Goal: Find contact information: Find contact information

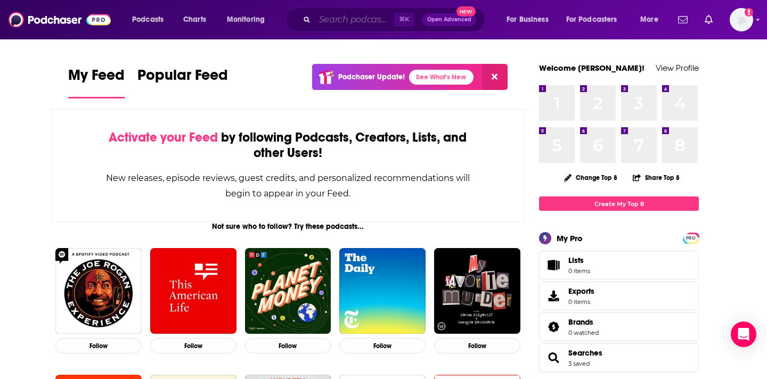
click at [367, 17] on input "Search podcasts, credits, & more..." at bounding box center [354, 19] width 79 height 17
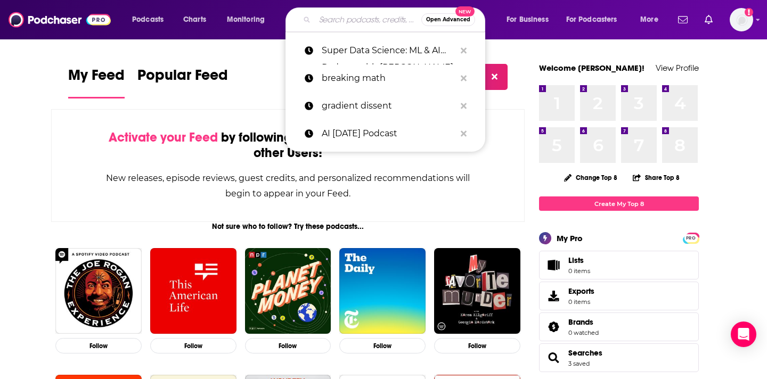
paste input "Data Skeptic"
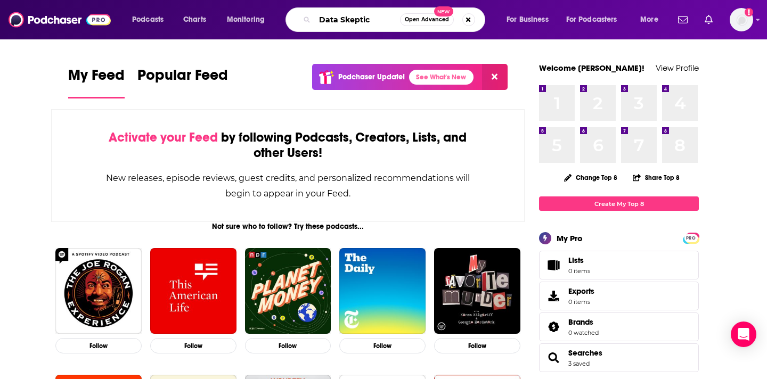
type input "Data Skeptic"
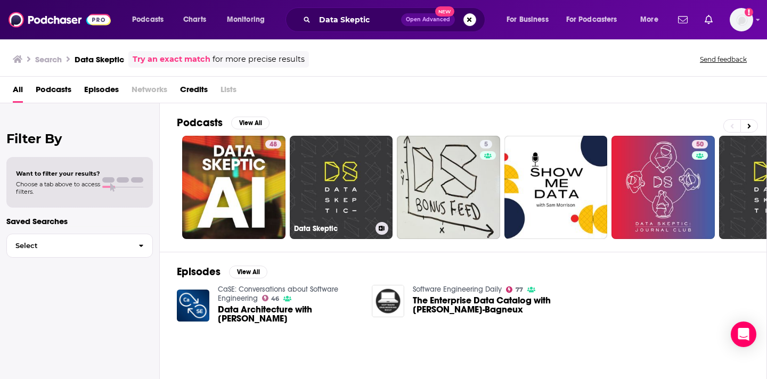
scroll to position [34, 0]
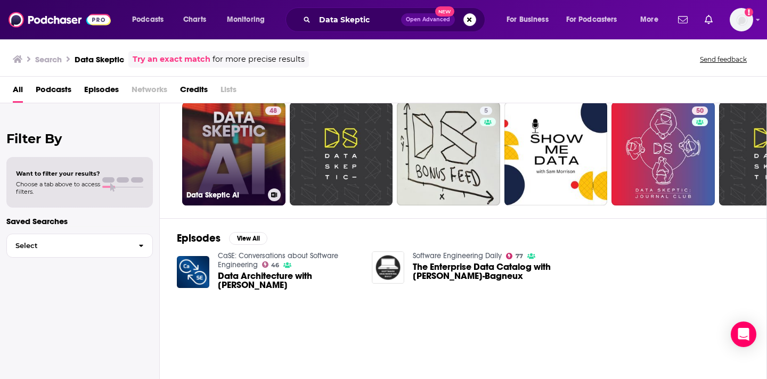
click at [211, 170] on link "48 Data Skeptic AI" at bounding box center [233, 153] width 103 height 103
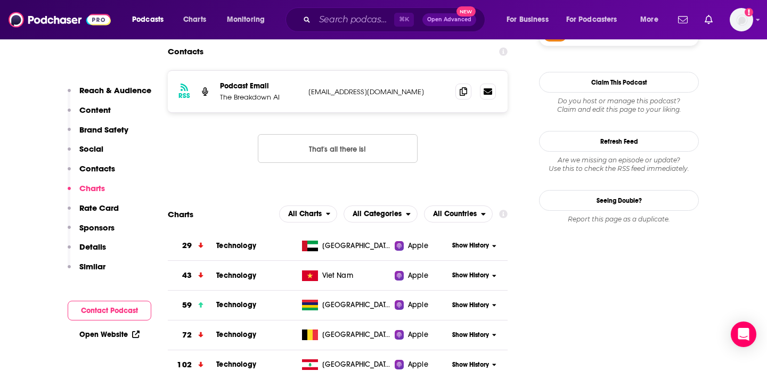
scroll to position [955, 0]
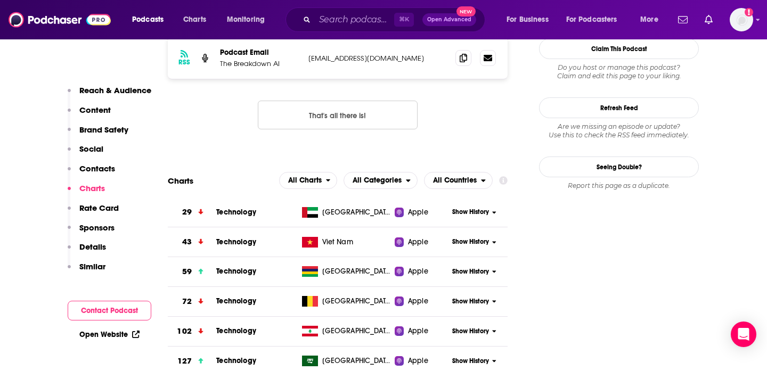
click at [354, 63] on p "[EMAIL_ADDRESS][DOMAIN_NAME]" at bounding box center [377, 58] width 139 height 9
click at [465, 59] on icon at bounding box center [463, 57] width 7 height 9
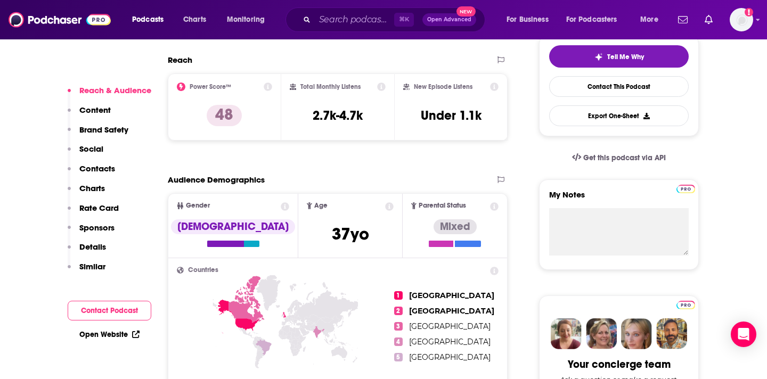
scroll to position [279, 0]
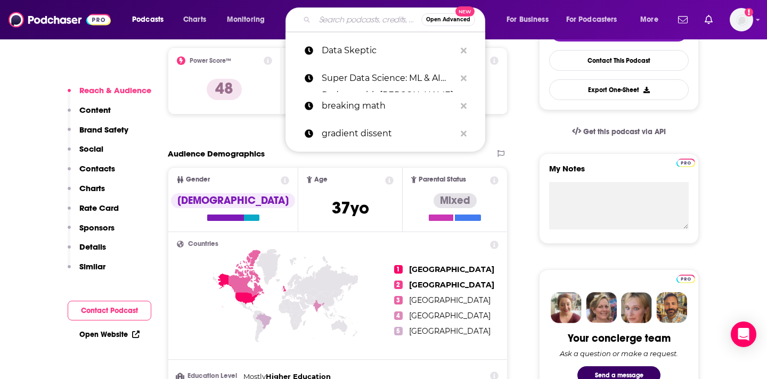
click at [330, 23] on input "Search podcasts, credits, & more..." at bounding box center [368, 19] width 107 height 17
paste input "NVIDIA AI"
type input "NVIDIA AI"
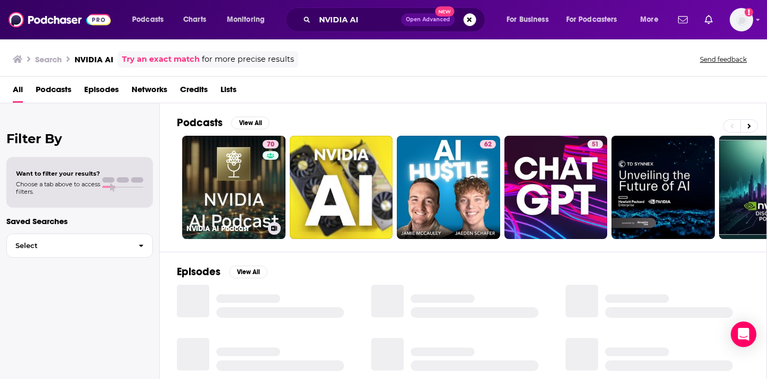
click at [231, 170] on link "70 NVIDIA AI Podcast" at bounding box center [233, 187] width 103 height 103
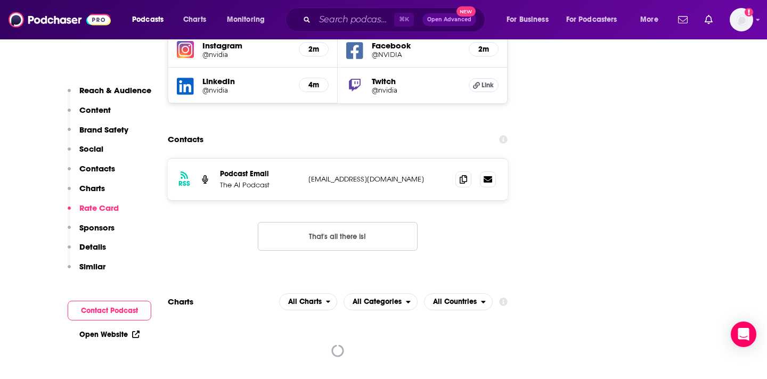
scroll to position [1341, 0]
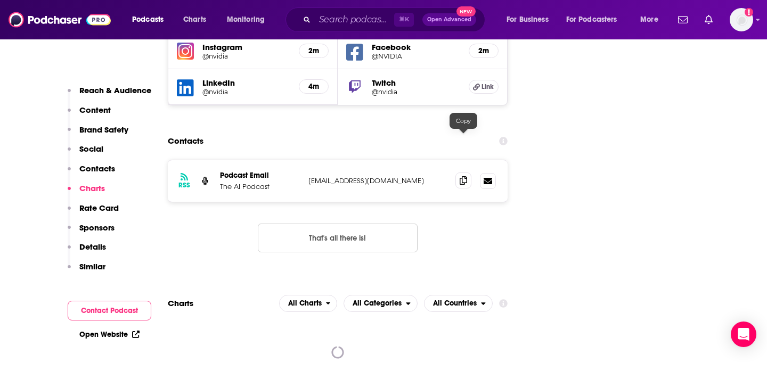
click at [461, 176] on icon at bounding box center [463, 180] width 7 height 9
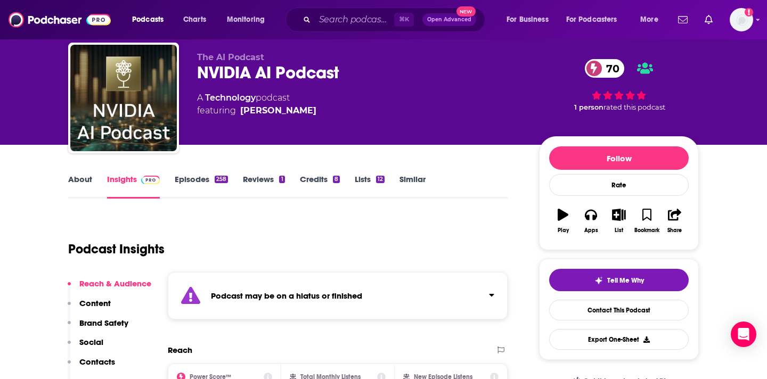
scroll to position [0, 0]
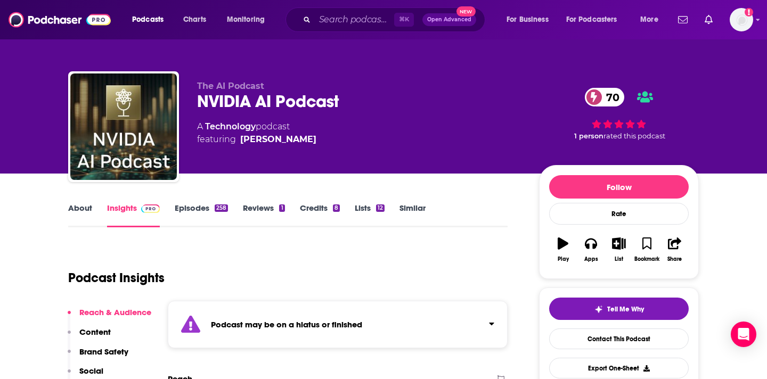
click at [338, 28] on div "⌘ K Open Advanced New" at bounding box center [386, 19] width 200 height 25
click at [341, 5] on div "Podcasts Charts Monitoring ⌘ K Open Advanced New For Business For Podcasters Mo…" at bounding box center [383, 19] width 767 height 39
click at [354, 19] on input "Search podcasts, credits, & more..." at bounding box center [354, 19] width 79 height 17
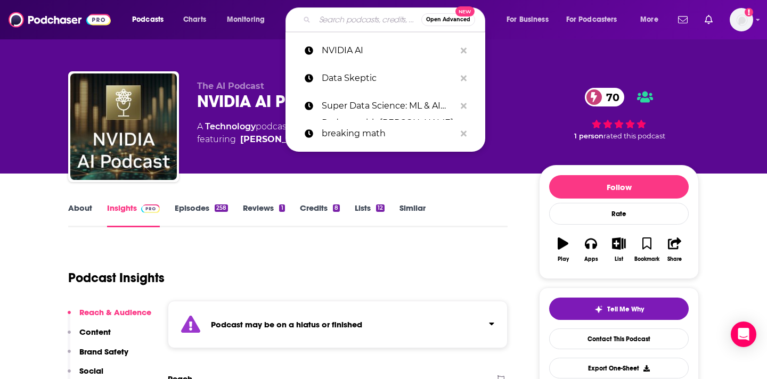
paste input "AI [DATE] podcast"
type input "AI [DATE] podcast"
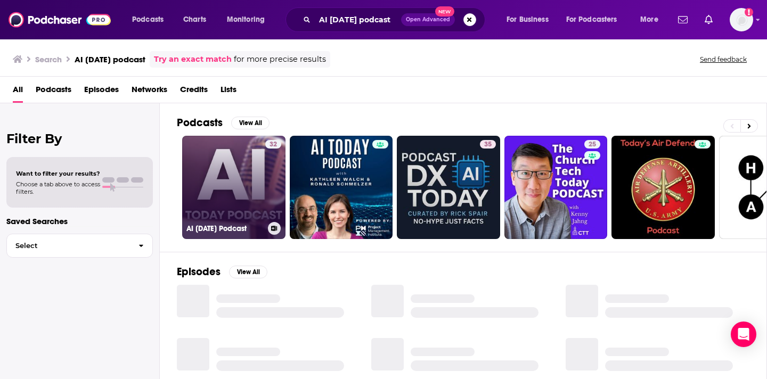
click at [242, 186] on link "32 AI [DATE] Podcast" at bounding box center [233, 187] width 103 height 103
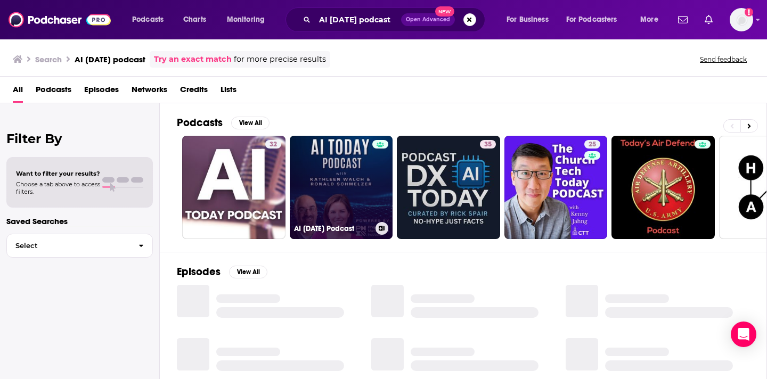
click at [337, 185] on link "AI [DATE] Podcast" at bounding box center [341, 187] width 103 height 103
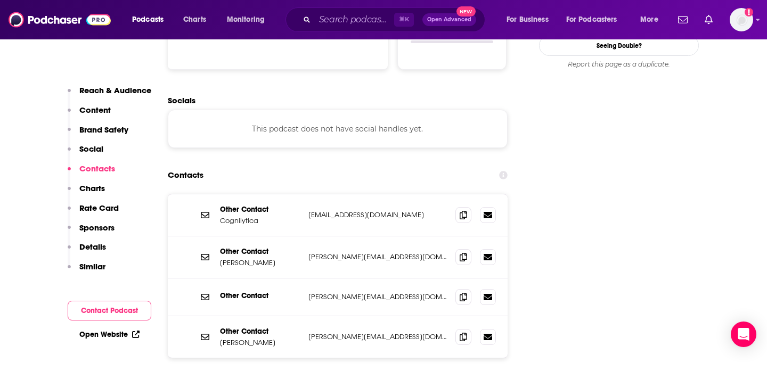
scroll to position [1174, 0]
click at [466, 252] on icon at bounding box center [463, 256] width 7 height 9
click at [464, 332] on icon at bounding box center [463, 336] width 7 height 9
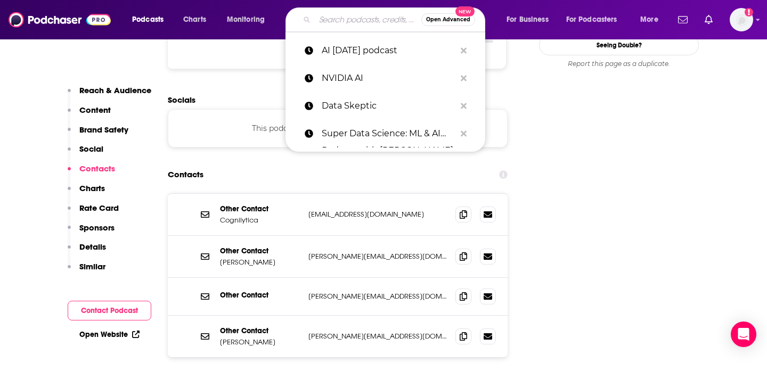
click at [369, 11] on input "Search podcasts, credits, & more..." at bounding box center [368, 19] width 107 height 17
paste input "Gradient Dissent"
type input "Gradient Dissent"
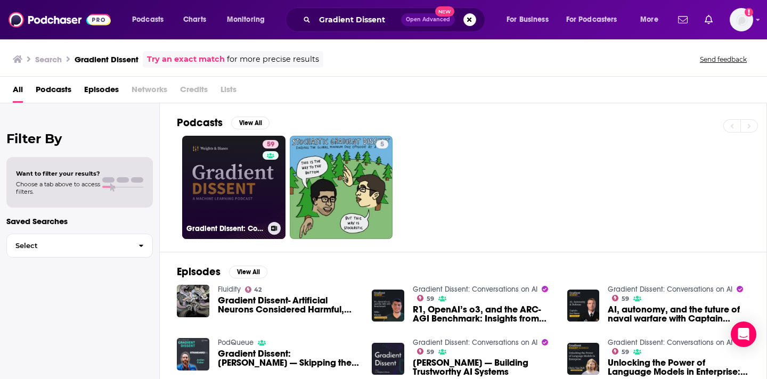
click at [231, 180] on link "59 Gradient Dissent: Conversations on AI" at bounding box center [233, 187] width 103 height 103
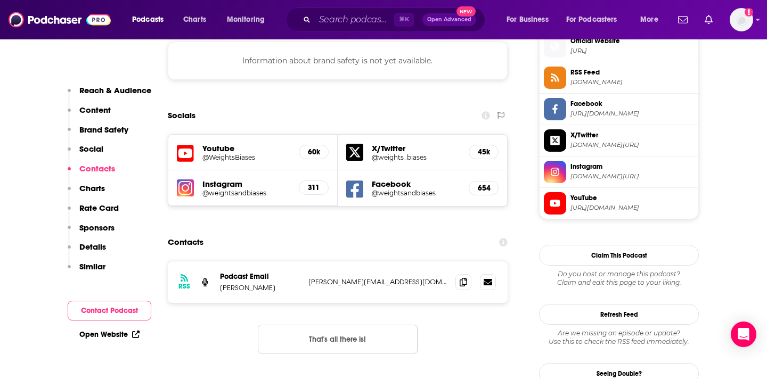
scroll to position [973, 0]
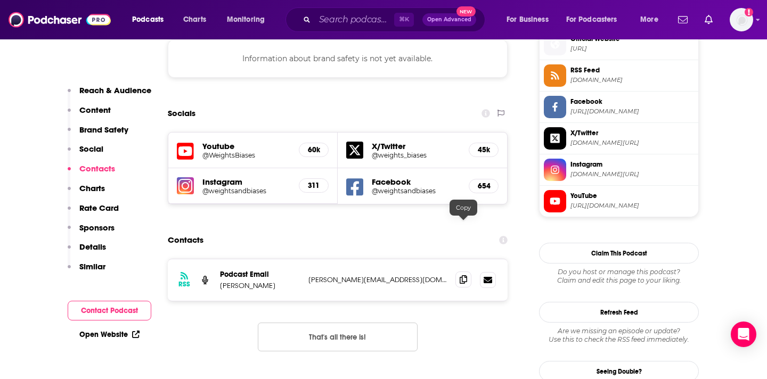
click at [463, 275] on icon at bounding box center [463, 279] width 7 height 9
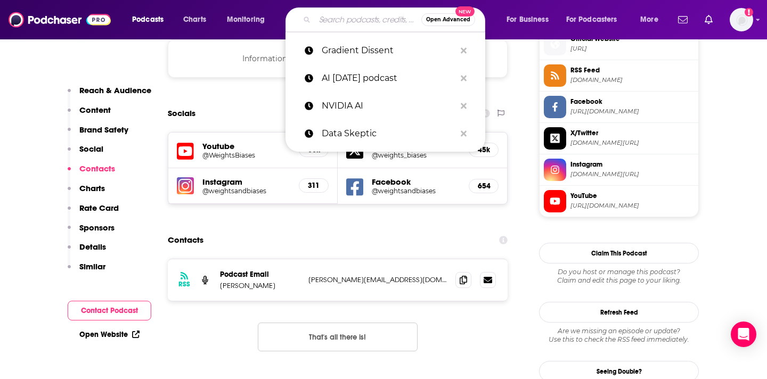
click at [343, 26] on input "Search podcasts, credits, & more..." at bounding box center [368, 19] width 107 height 17
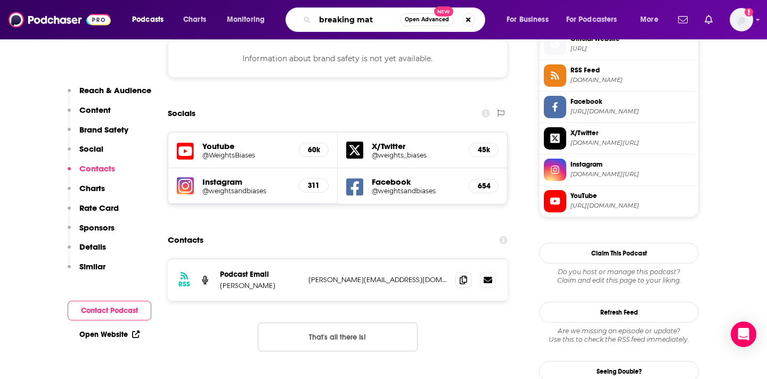
type input "breaking math"
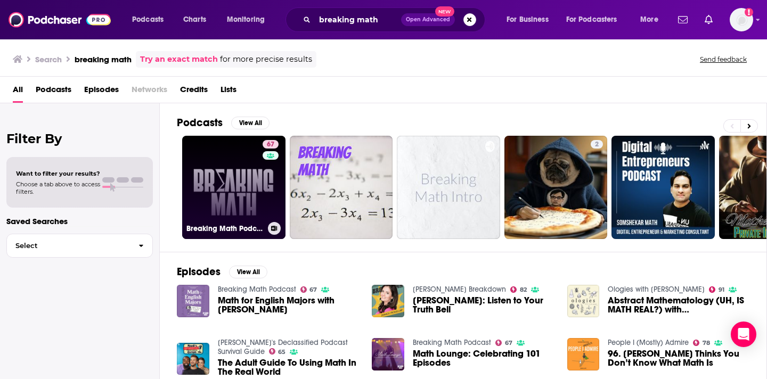
scroll to position [1, 0]
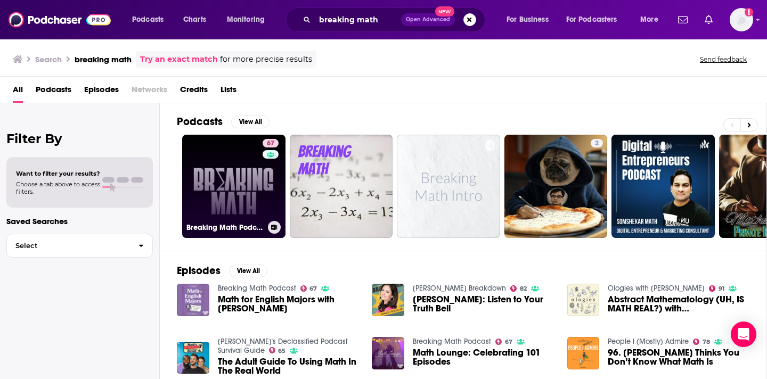
click at [237, 210] on link "67 Breaking Math Podcast" at bounding box center [233, 186] width 103 height 103
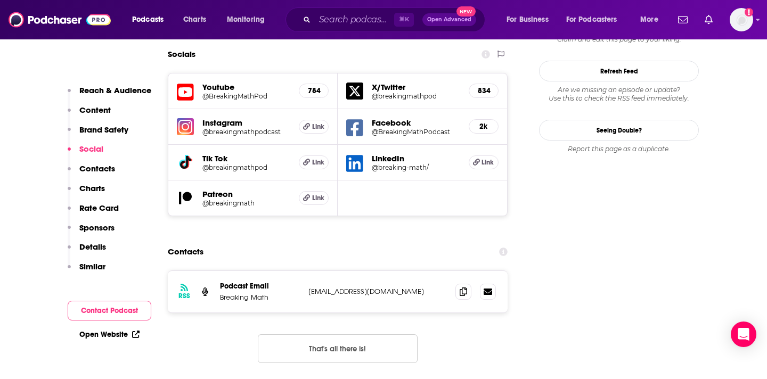
scroll to position [1213, 0]
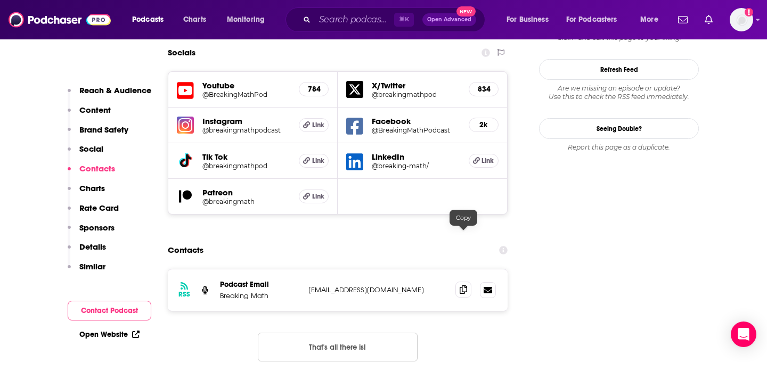
click at [467, 282] on span at bounding box center [463, 290] width 16 height 16
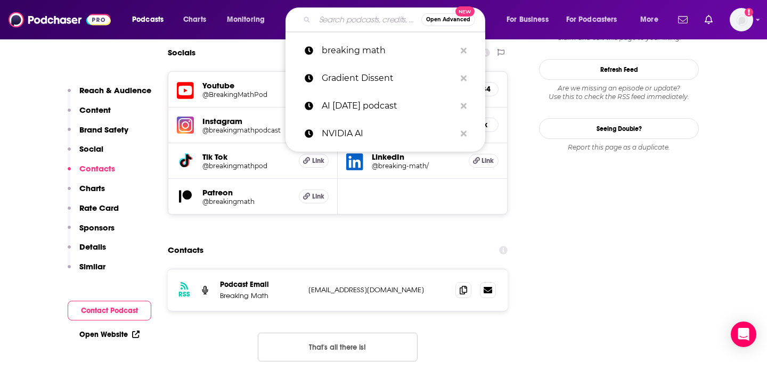
click at [362, 19] on input "Search podcasts, credits, & more..." at bounding box center [368, 19] width 107 height 17
paste input "Machine Learning Street Talk"
type input "Machine Learning Street Talk"
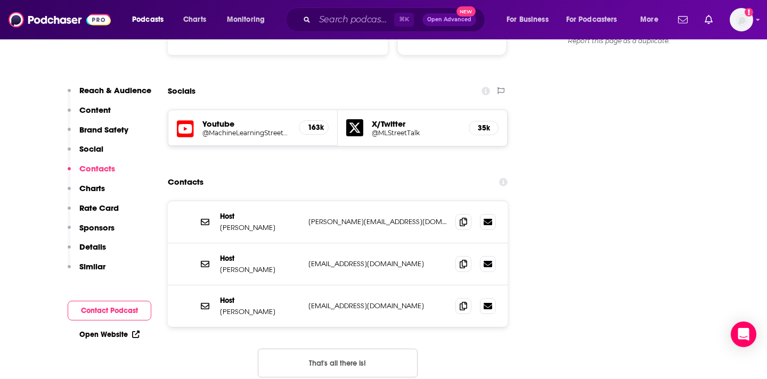
scroll to position [1163, 0]
click at [466, 213] on span at bounding box center [463, 221] width 16 height 16
click at [463, 259] on icon at bounding box center [463, 263] width 7 height 9
click at [352, 18] on input "Search podcasts, credits, & more..." at bounding box center [354, 19] width 79 height 17
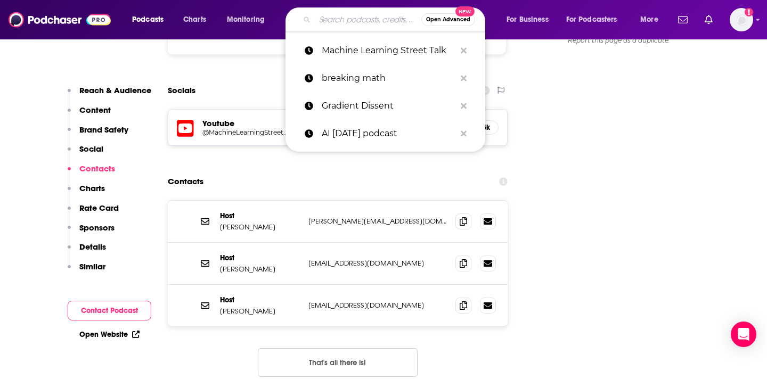
paste input "Super Data Science: ML & AI Podcast with [PERSON_NAME]"
type input "Super Data Science: ML & AI Podcast with [PERSON_NAME]"
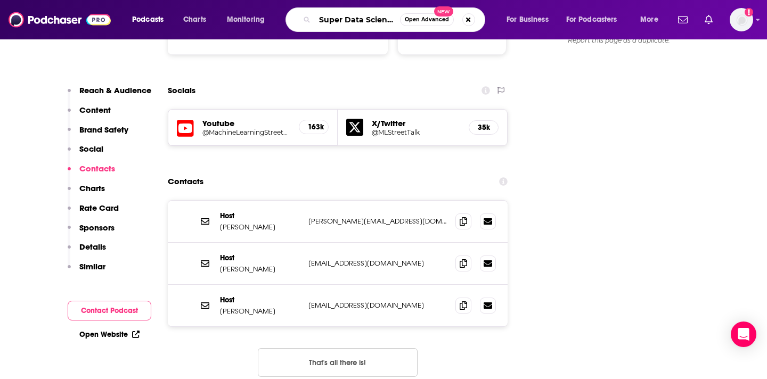
scroll to position [0, 129]
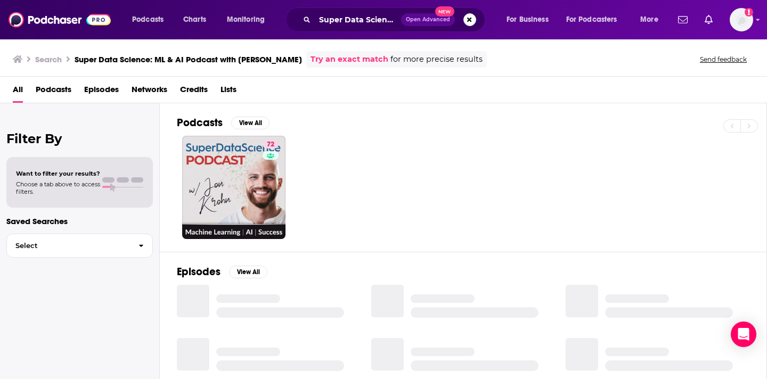
scroll to position [11, 0]
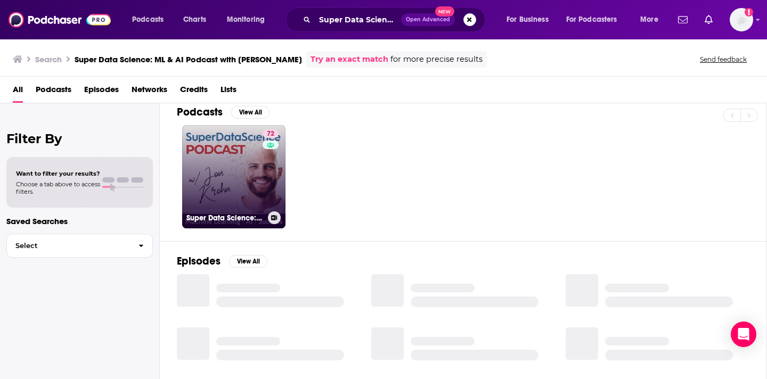
click at [234, 141] on link "72 Super Data Science: ML & AI Podcast with Jon Krohn" at bounding box center [233, 176] width 103 height 103
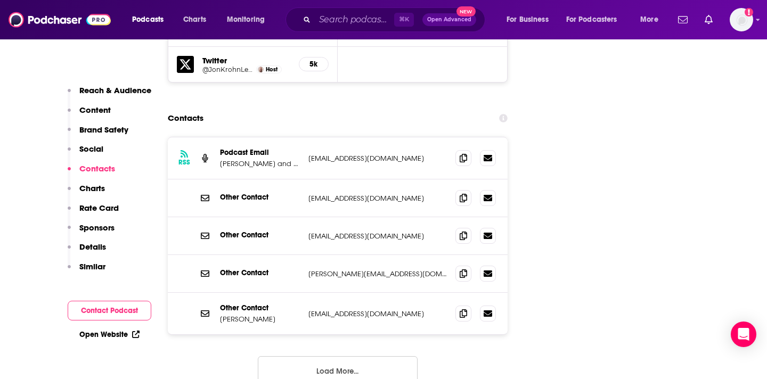
scroll to position [1289, 0]
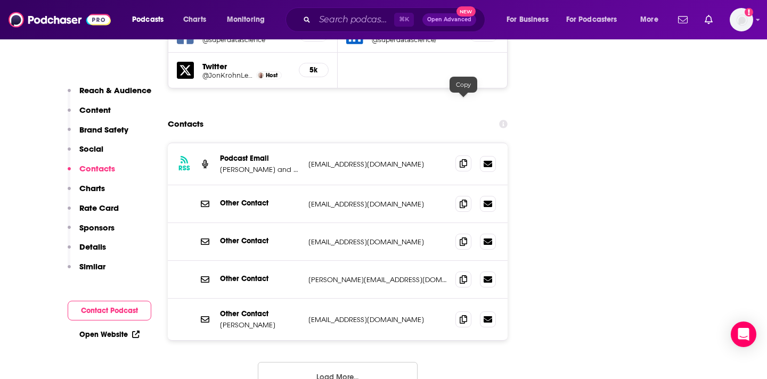
click at [463, 159] on icon at bounding box center [463, 163] width 7 height 9
click at [467, 311] on span at bounding box center [463, 319] width 16 height 16
